Goal: Transaction & Acquisition: Purchase product/service

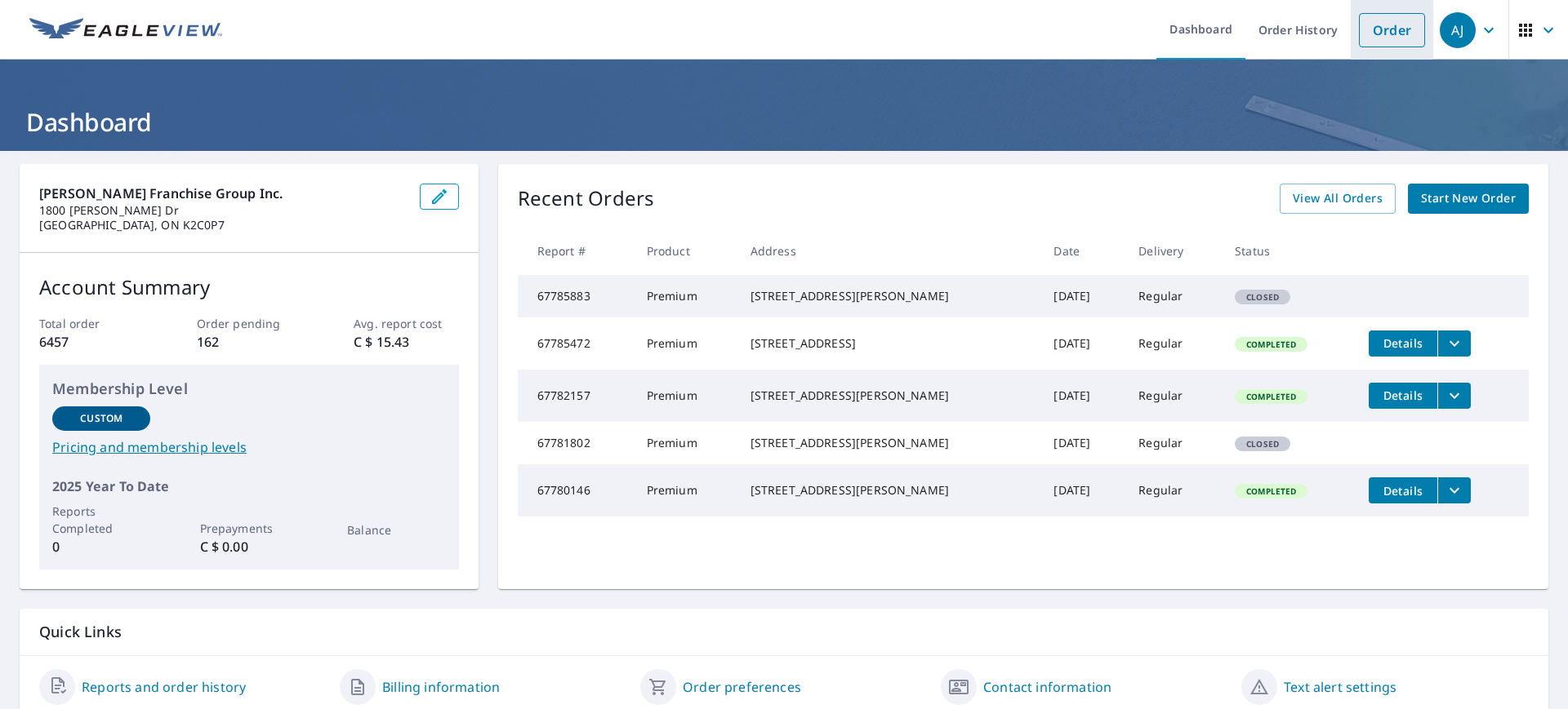
click at [1372, 29] on link "Order" at bounding box center [1392, 30] width 66 height 35
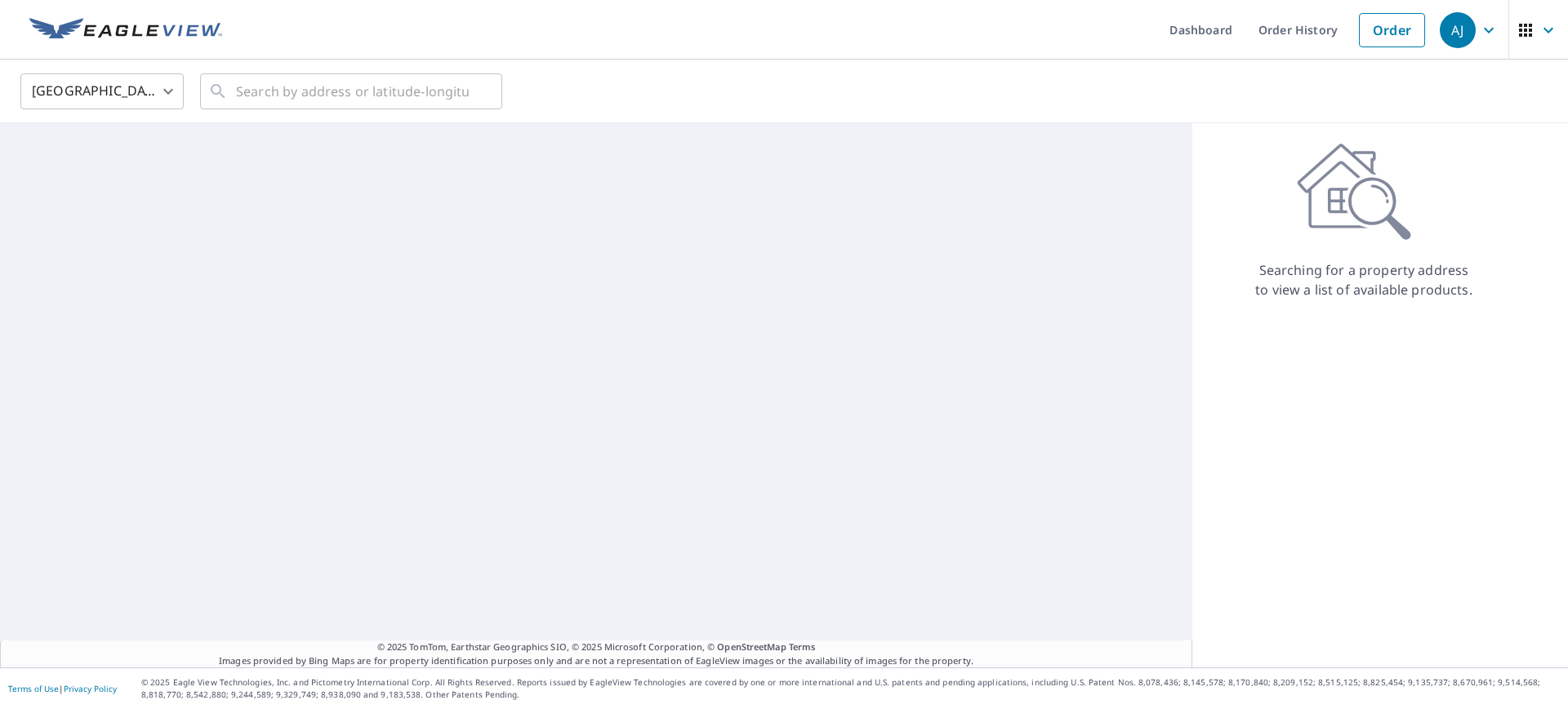
click at [144, 97] on body "[PERSON_NAME] [PERSON_NAME] Dashboard Order History Order AJ United States [GEO…" at bounding box center [784, 354] width 1568 height 709
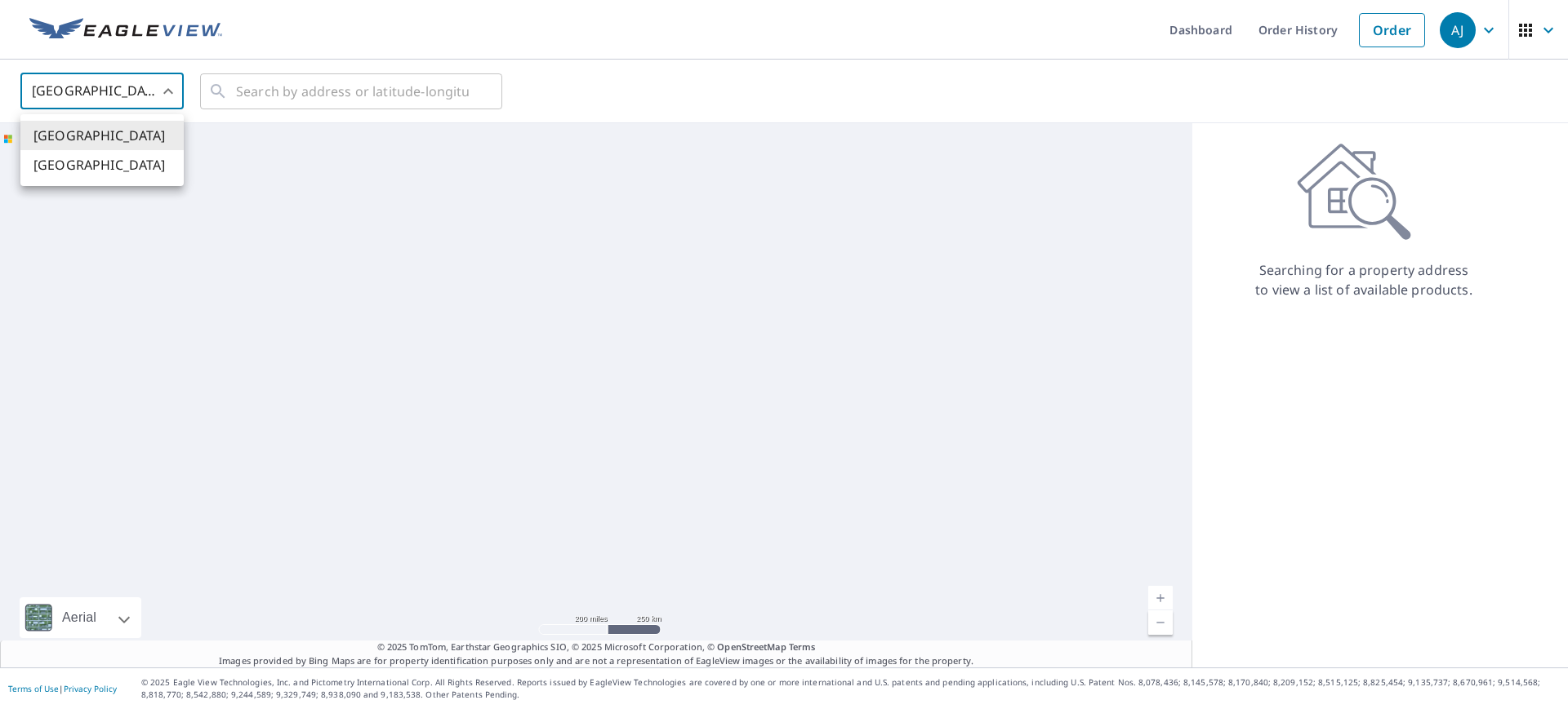
click at [80, 165] on li "[GEOGRAPHIC_DATA]" at bounding box center [101, 164] width 164 height 29
type input "CA"
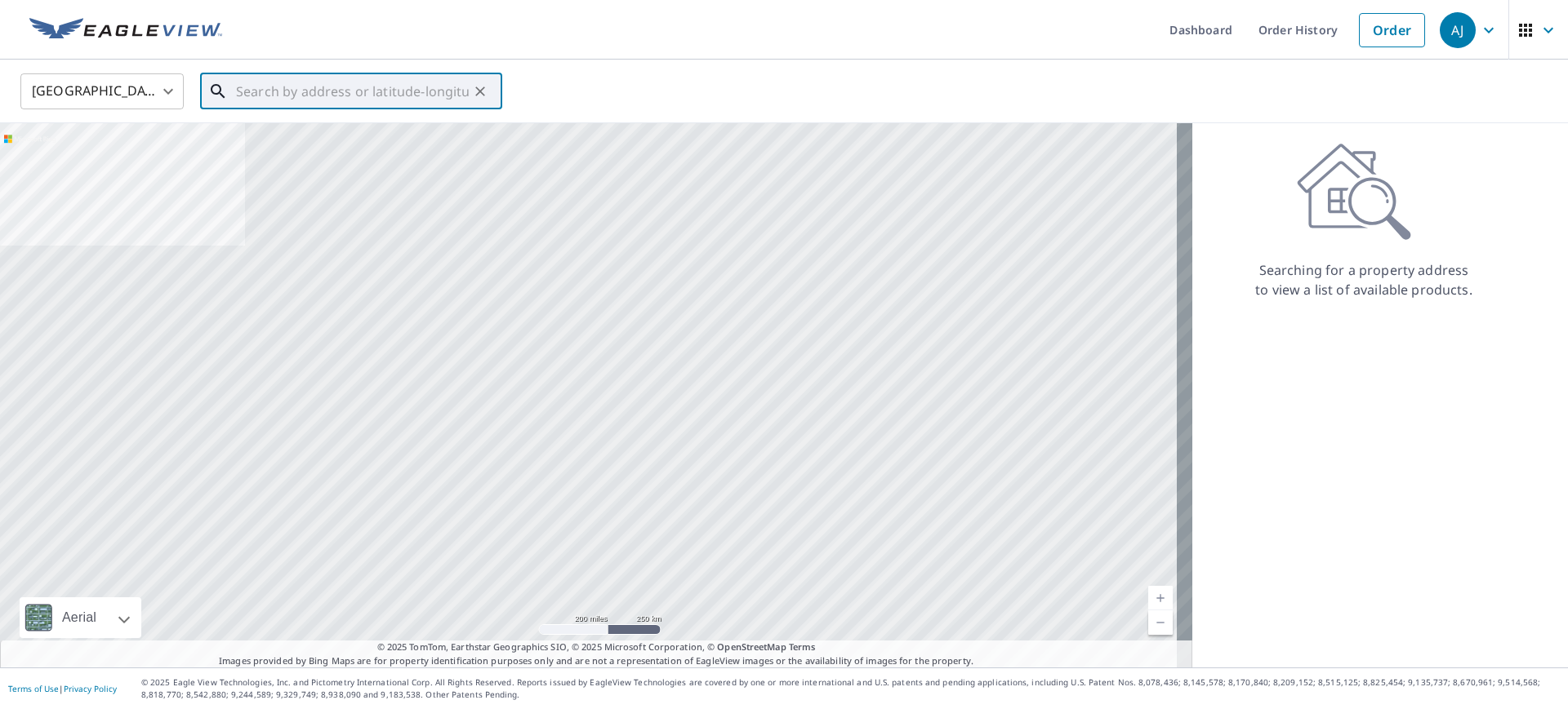
click at [283, 75] on input "text" at bounding box center [352, 91] width 233 height 46
paste input "[STREET_ADDRESS]"
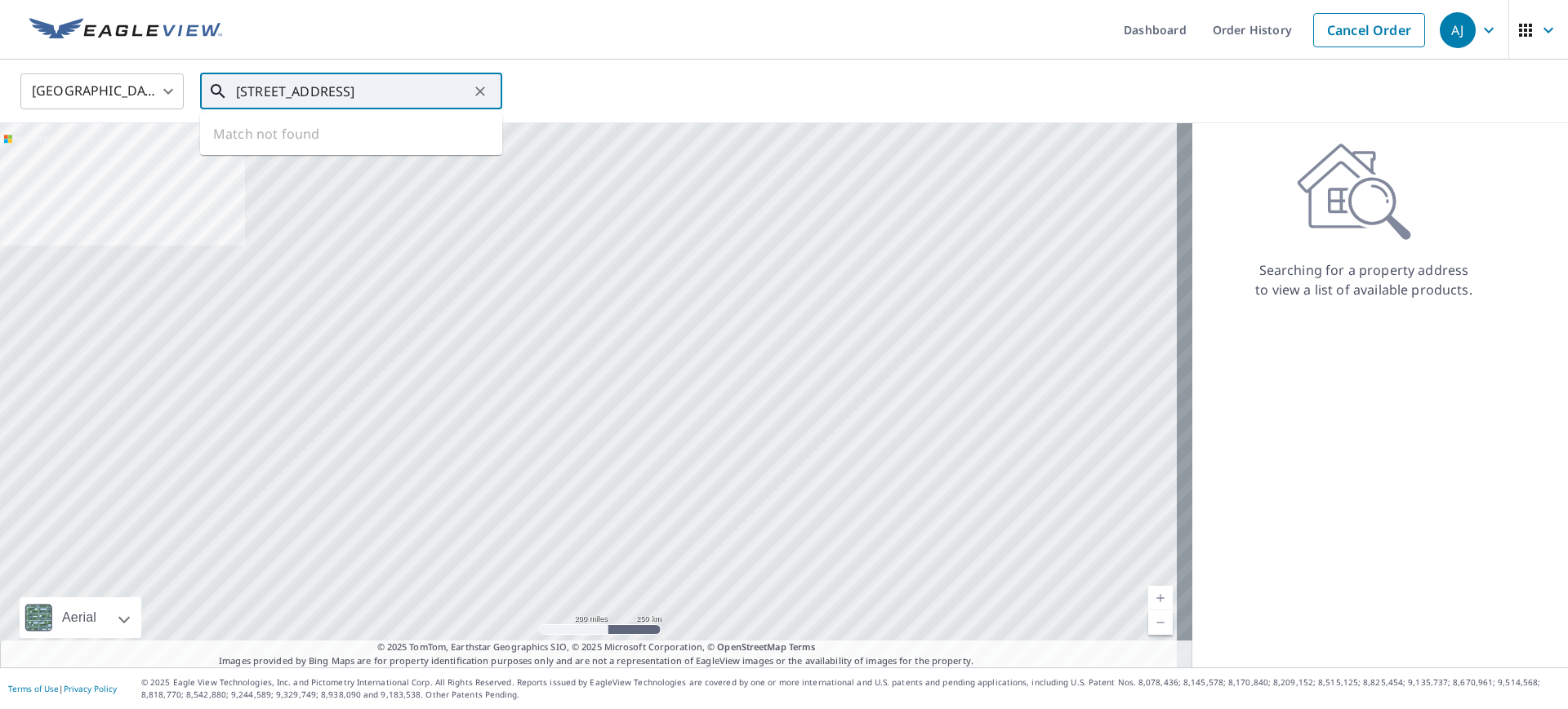
scroll to position [0, 52]
click at [300, 147] on span "[STREET_ADDRESS]" at bounding box center [361, 138] width 256 height 19
type input "[STREET_ADDRESS]"
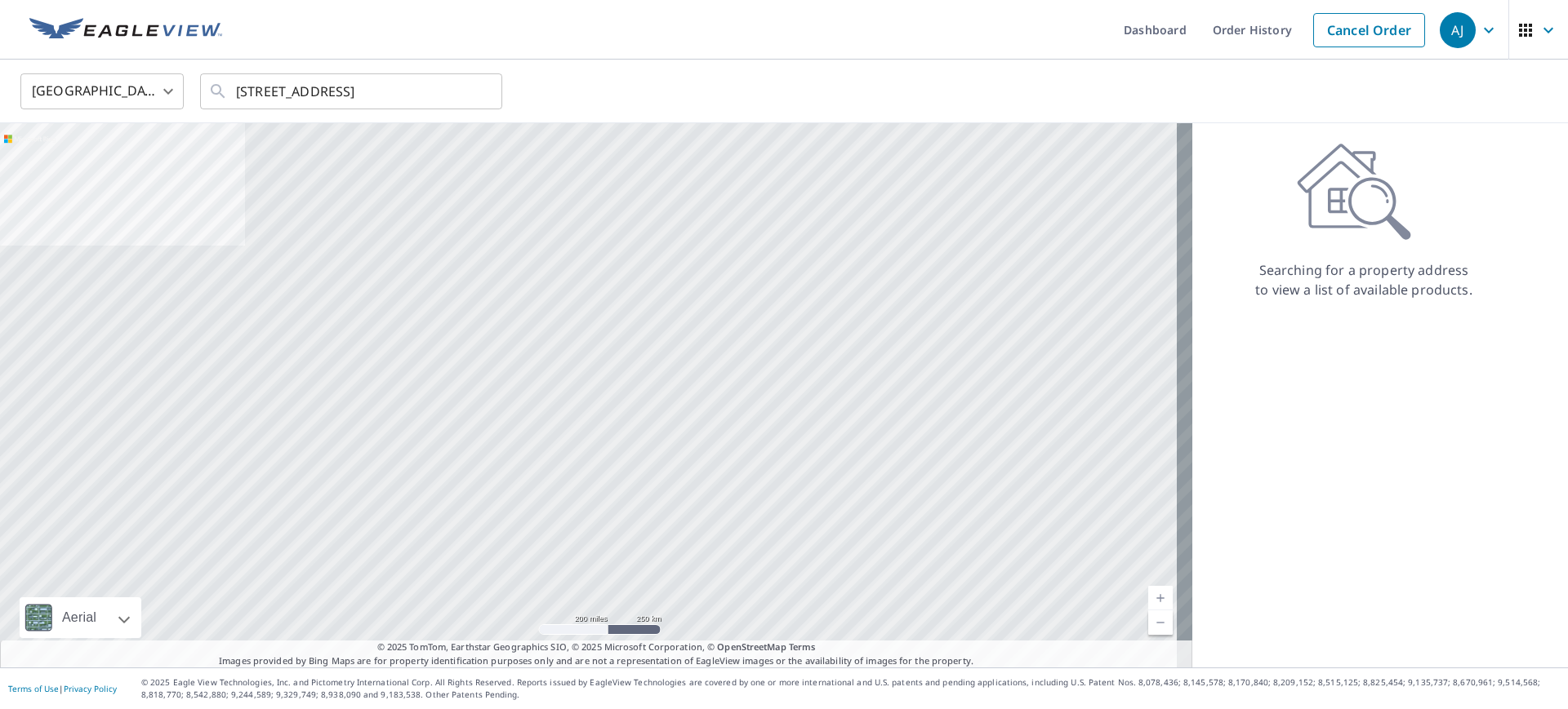
scroll to position [0, 0]
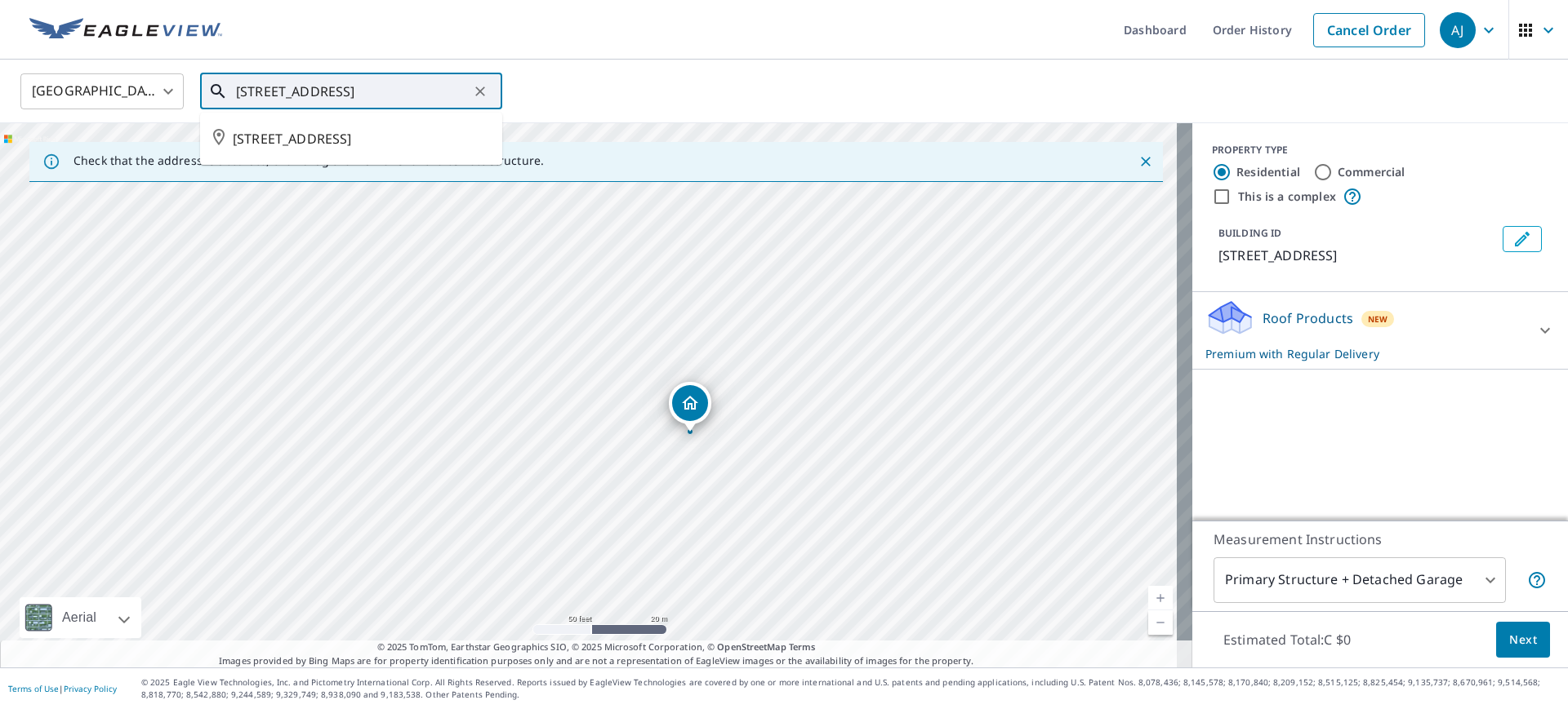
click at [284, 102] on input "[STREET_ADDRESS]" at bounding box center [352, 91] width 233 height 46
click at [306, 136] on span "[STREET_ADDRESS]" at bounding box center [361, 138] width 256 height 19
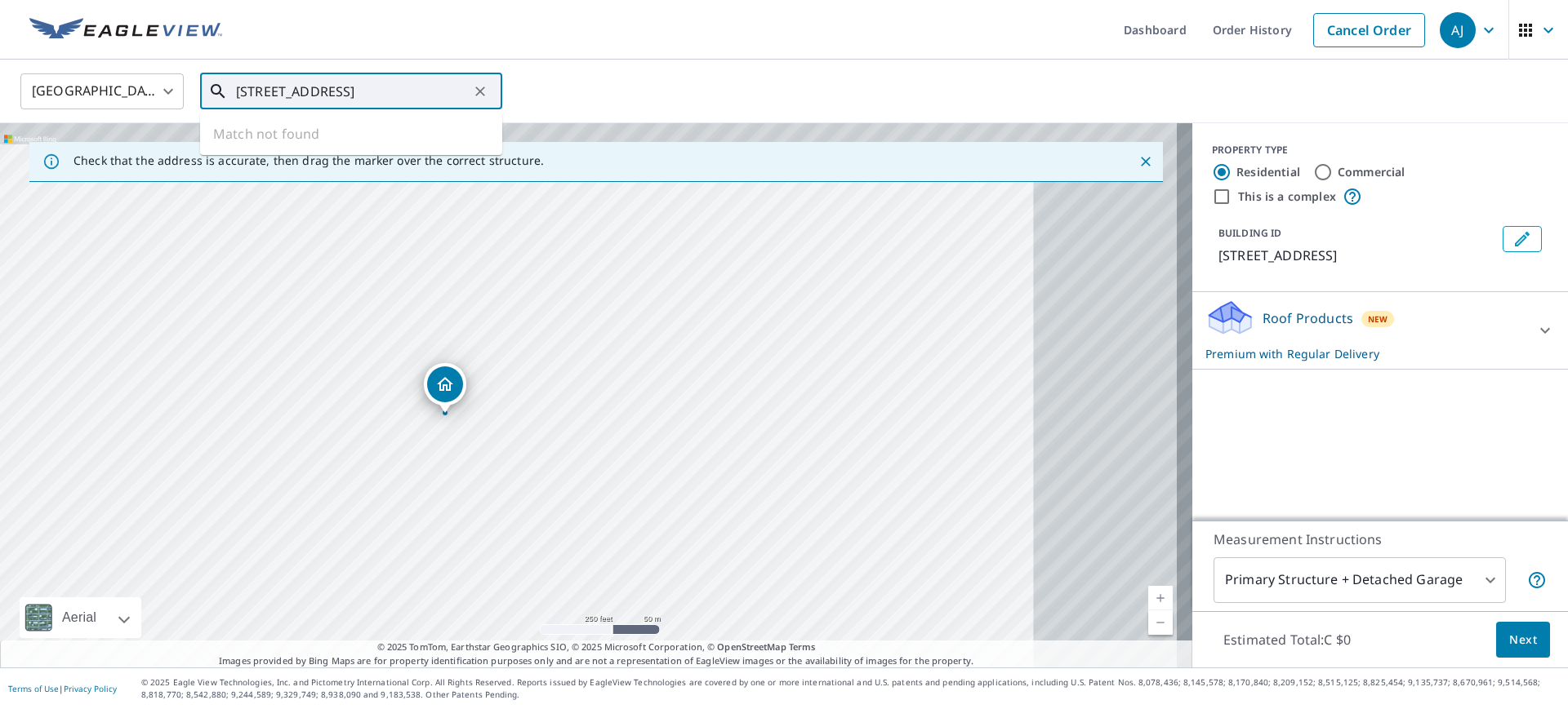
click at [255, 88] on input "[STREET_ADDRESS]" at bounding box center [352, 91] width 233 height 46
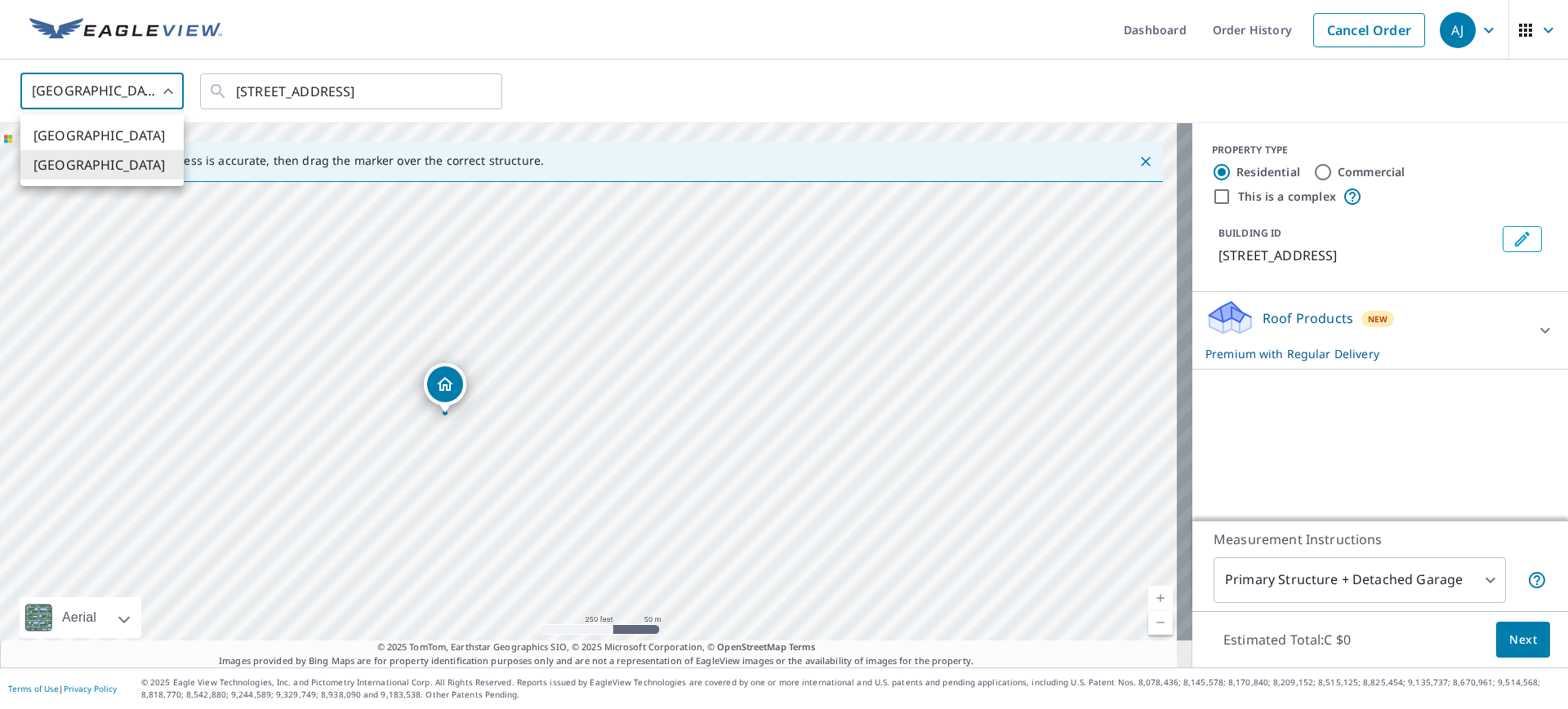
click at [114, 90] on body "AJ AJ Dashboard Order History Cancel Order AJ Canada CA ​ 149 MAIN ST W GRIMSBY…" at bounding box center [784, 354] width 1568 height 709
click at [250, 91] on div at bounding box center [784, 354] width 1568 height 709
click at [325, 96] on input "[STREET_ADDRESS]" at bounding box center [352, 91] width 233 height 46
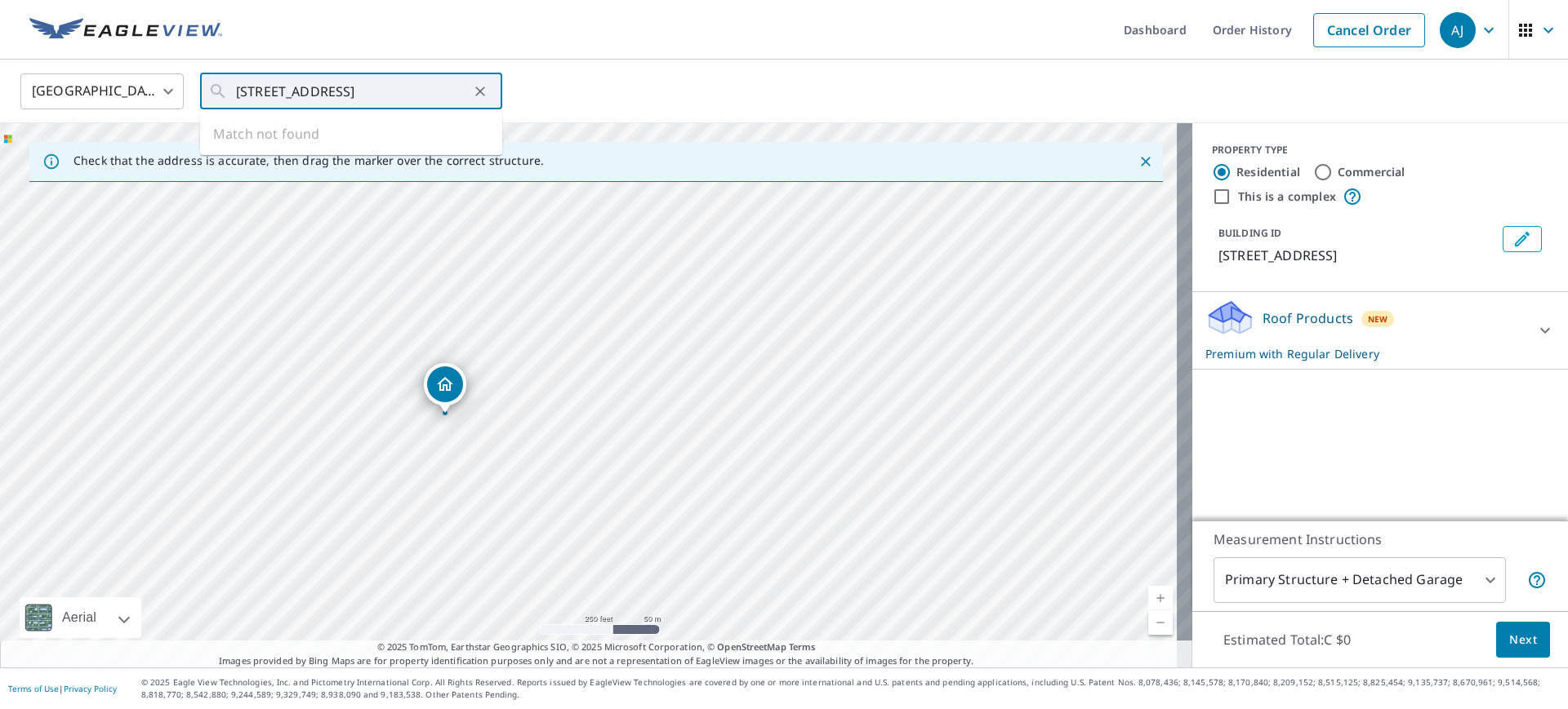
click at [578, 90] on div "Canada CA ​ 149 MAIN ST W GRIMSBY ON L3M1S1 ​ Match not found" at bounding box center [778, 91] width 1541 height 38
